Goal: Complete application form

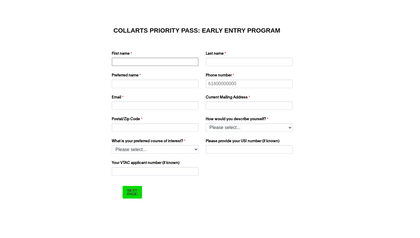
click at [151, 59] on input "First name" at bounding box center [155, 61] width 87 height 9
type input "lily"
click at [225, 61] on input "Last name" at bounding box center [249, 61] width 87 height 9
type input "b"
type input "Bricknell"
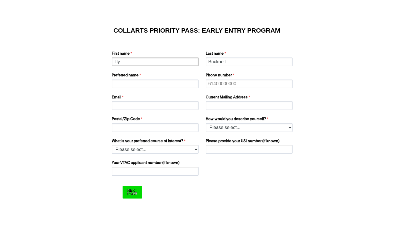
click at [176, 63] on input "lily" at bounding box center [155, 61] width 87 height 9
type input "l"
type input "Lily"
click at [175, 84] on input "Preferred name" at bounding box center [155, 83] width 87 height 9
type input "Lily"
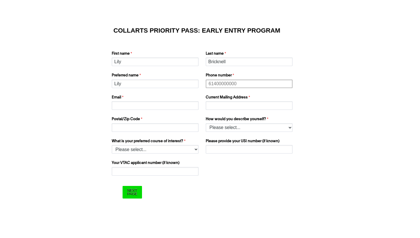
click at [241, 84] on input "Phone number" at bounding box center [249, 83] width 87 height 9
type input "61423968842"
click at [172, 107] on input "Email" at bounding box center [155, 105] width 87 height 9
type input "[EMAIL_ADDRESS][DOMAIN_NAME]"
click at [227, 104] on input "Current Mailing Address" at bounding box center [249, 105] width 87 height 9
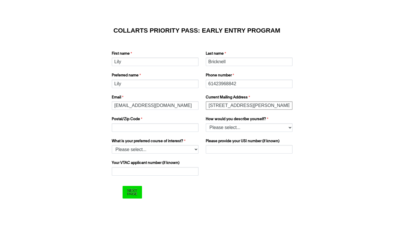
type input "[STREET_ADDRESS][PERSON_NAME]"
click at [178, 130] on input "Postal/Zip Code" at bounding box center [155, 127] width 87 height 9
type input "2234"
click at [238, 128] on select "Please select... I’m currently in Year 12 I've completed Year 12 and took a gap…" at bounding box center [249, 127] width 87 height 9
select select "tfa_158"
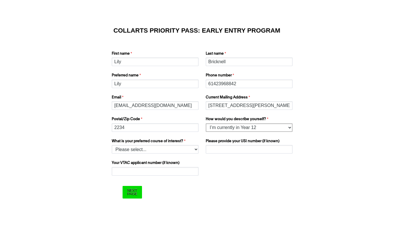
click at [206, 123] on select "Please select... I’m currently in Year 12 I've completed Year 12 and took a gap…" at bounding box center [249, 127] width 87 height 9
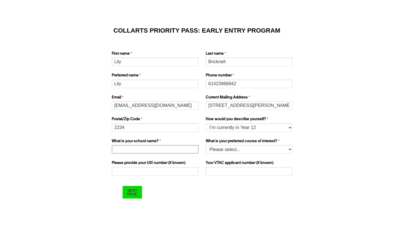
click at [168, 149] on input "What is your school name?" at bounding box center [155, 149] width 87 height 9
type input "[GEOGRAPHIC_DATA]"
click at [221, 148] on select "Please select... 2D Animation Acting Audio Engineering Comedy Digital & Social …" at bounding box center [249, 149] width 87 height 9
select select "tfa_1223"
click at [206, 145] on select "Please select... 2D Animation Acting Audio Engineering Comedy Digital & Social …" at bounding box center [249, 149] width 87 height 9
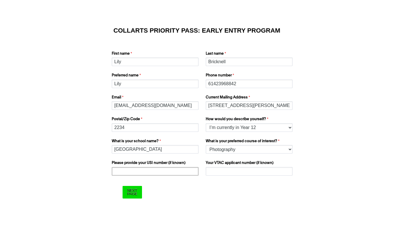
click at [163, 167] on input "Please provide your USI number (if known)" at bounding box center [155, 171] width 87 height 9
click at [217, 169] on input "Your VTAC applicant number (if known)" at bounding box center [249, 171] width 87 height 9
paste input "60014213R"
type input "60014213R"
click at [171, 171] on input "Please provide your USI number (if known)" at bounding box center [155, 171] width 87 height 9
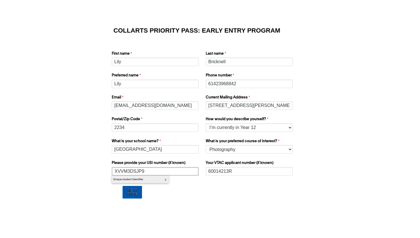
type input "XVVM3DSJP9"
click at [133, 196] on input "Next Page" at bounding box center [132, 192] width 19 height 12
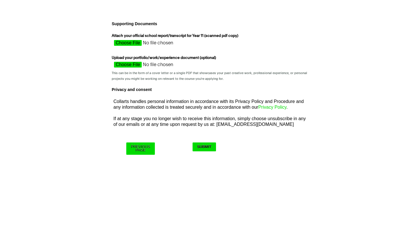
type input "C:\fakepath\2025.2_Bricknell_Lily"
click at [132, 65] on input "Upload your portfolio/work/experience document (optional)" at bounding box center [163, 66] width 102 height 9
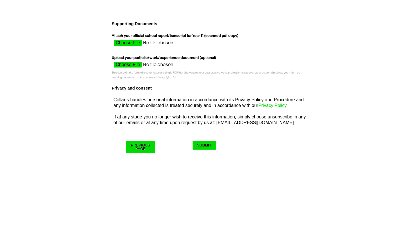
click at [131, 65] on input "Upload your portfolio/work/experience document (optional)" at bounding box center [163, 66] width 102 height 9
type input "C:\fakepath\BOW 3 correct image size.psd"
click at [126, 65] on input "Upload your portfolio/work/experience document (optional)" at bounding box center [163, 66] width 102 height 9
click at [128, 65] on input "Upload your portfolio/work/experience document (optional)" at bounding box center [163, 66] width 102 height 9
type input "C:\fakepath\BOW 2 correct image size.psd"
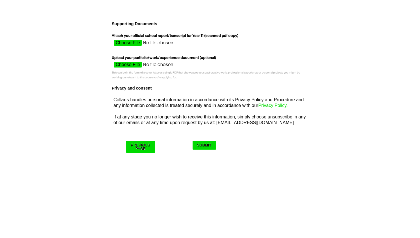
click at [125, 65] on input "Upload your portfolio/work/experience document (optional)" at bounding box center [163, 66] width 102 height 9
type input "C:\fakepath\portfolio.pdf"
